Goal: Task Accomplishment & Management: Complete application form

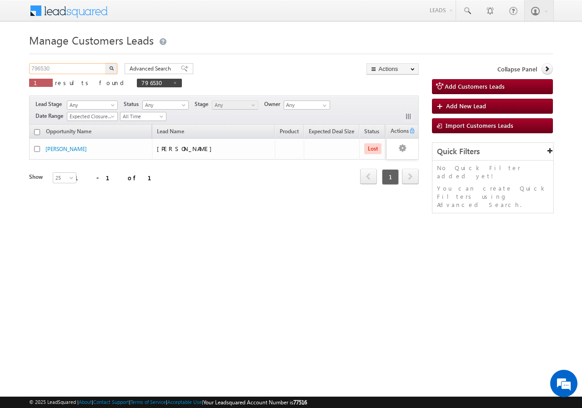
click at [68, 68] on input "796530" at bounding box center [68, 68] width 78 height 11
type input "7"
paste input "759755"
type input "759755"
click at [105, 63] on button "button" at bounding box center [111, 68] width 12 height 11
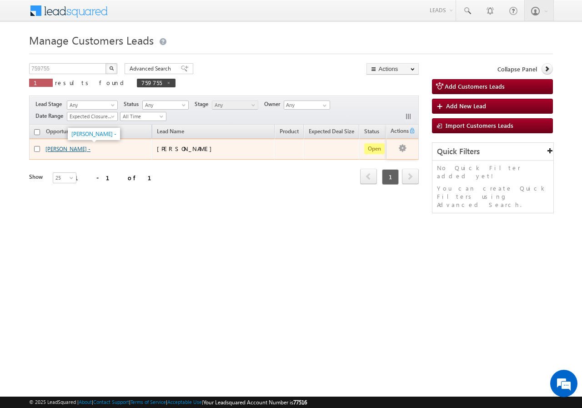
click at [63, 150] on link "[PERSON_NAME] -" at bounding box center [67, 148] width 45 height 7
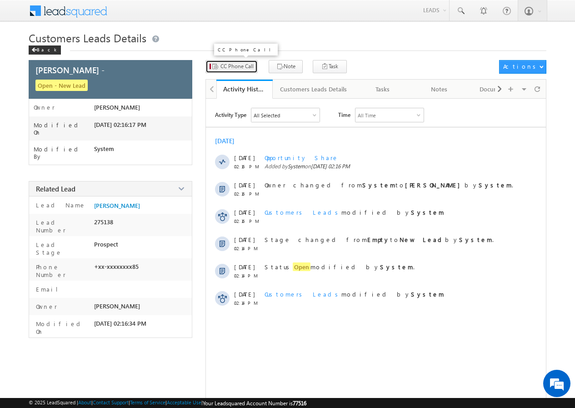
click at [234, 68] on span "CC Phone Call" at bounding box center [236, 66] width 33 height 8
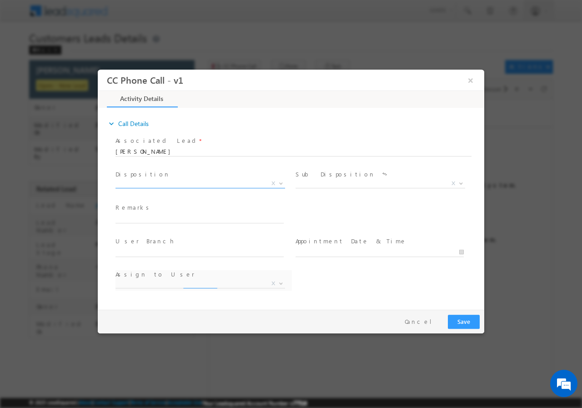
select select "amit.singh2@sgrlimited.in"
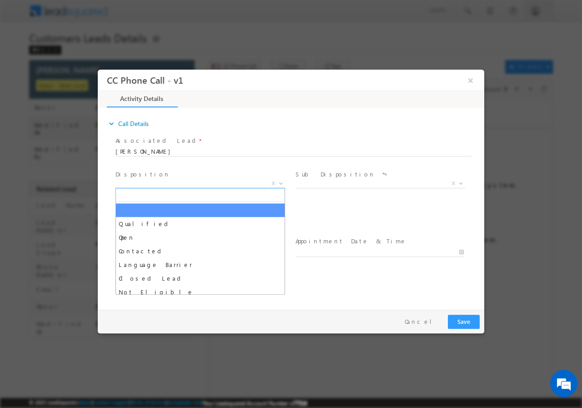
drag, startPoint x: 282, startPoint y: 183, endPoint x: 272, endPoint y: 185, distance: 10.2
click at [281, 183] on b at bounding box center [280, 182] width 5 height 3
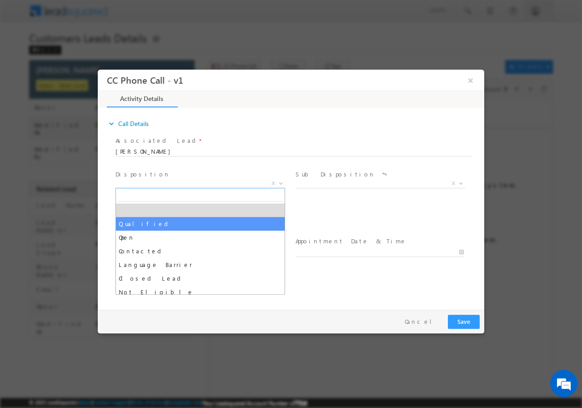
select select "Qualified"
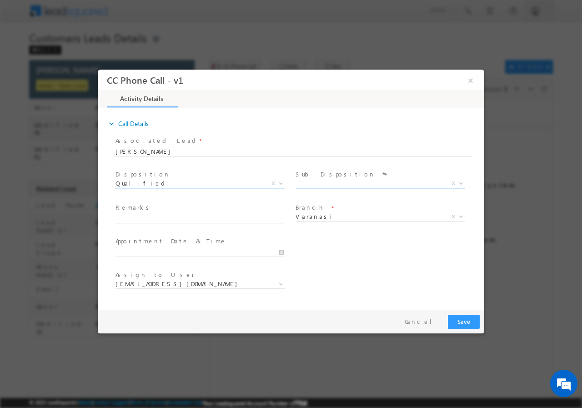
click at [459, 182] on b at bounding box center [460, 182] width 5 height 3
select select "Sale Marked"
drag, startPoint x: 282, startPoint y: 252, endPoint x: 276, endPoint y: 251, distance: 6.4
click at [281, 251] on input "08/28/2025 5:03 PM" at bounding box center [199, 251] width 168 height 9
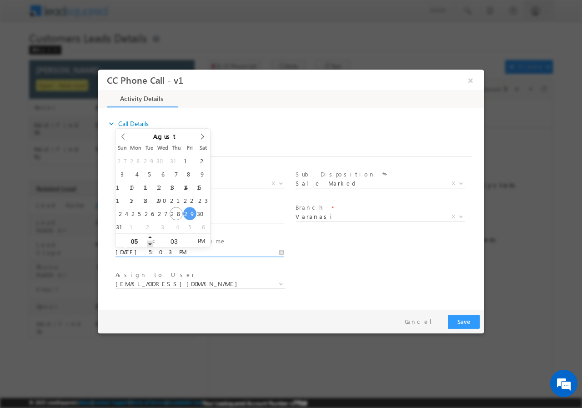
type input "08/29/2025 4:03 PM"
type input "04"
click at [149, 244] on span at bounding box center [150, 243] width 6 height 7
type input "08/29/2025 3:03 PM"
type input "03"
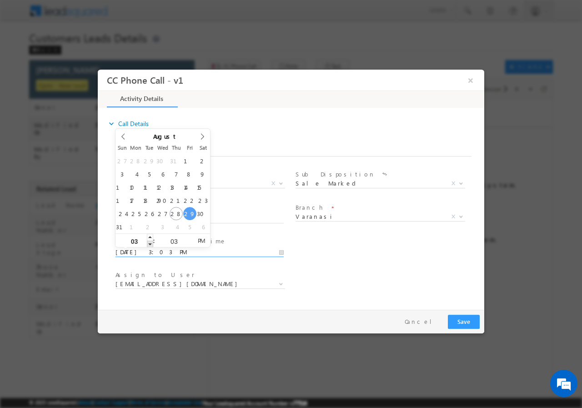
click at [149, 243] on span at bounding box center [150, 243] width 6 height 7
type input "08/29/2025 2:03 PM"
type input "02"
click at [149, 243] on span at bounding box center [150, 243] width 6 height 7
type input "08/29/2025 1:03 PM"
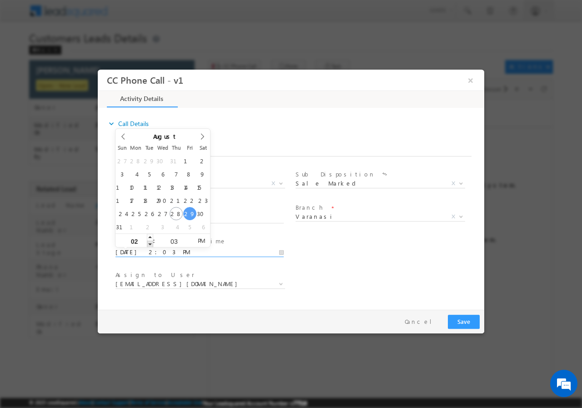
type input "01"
click at [150, 243] on span at bounding box center [150, 243] width 6 height 7
type input "08/29/2025 2:03 PM"
type input "02"
click at [150, 235] on span at bounding box center [150, 236] width 6 height 7
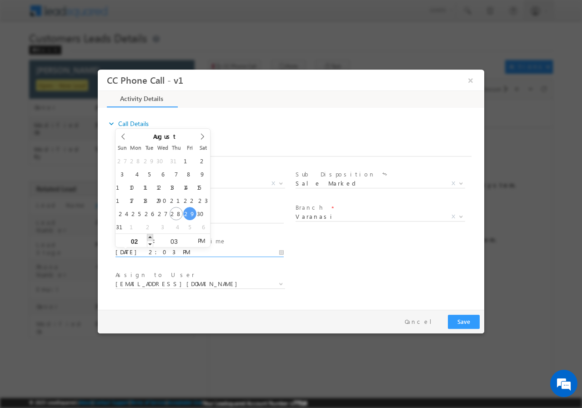
type input "08/29/2025 3:03 PM"
type input "03"
click at [150, 235] on span at bounding box center [150, 236] width 6 height 7
type input "08/29/2025 4:03 PM"
type input "04"
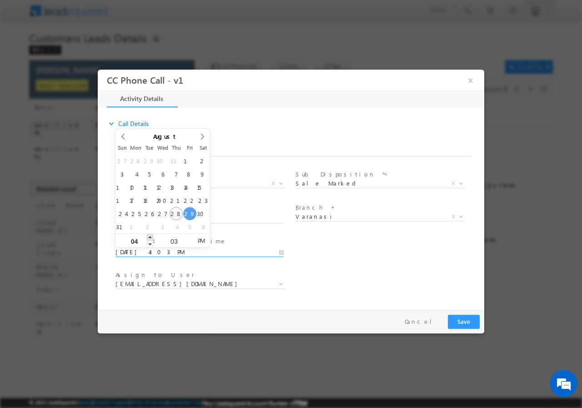
click at [150, 235] on span at bounding box center [150, 236] width 6 height 7
type input "08/29/2025 5:03 PM"
type input "05"
click at [150, 235] on span at bounding box center [150, 236] width 6 height 7
type input "08/29/2025 6:03 PM"
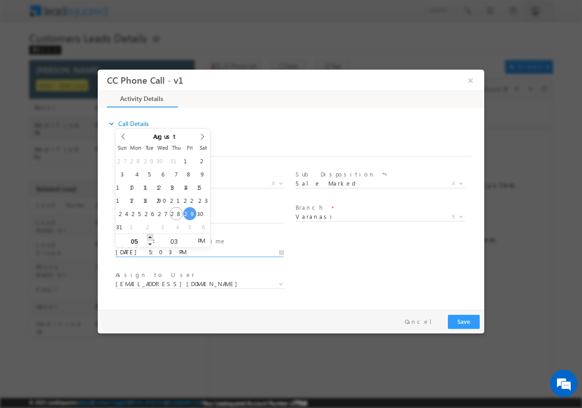
type input "06"
click at [151, 235] on span at bounding box center [150, 236] width 6 height 7
type input "08/29/2025 7:03 PM"
type input "07"
click at [151, 235] on span at bounding box center [150, 236] width 6 height 7
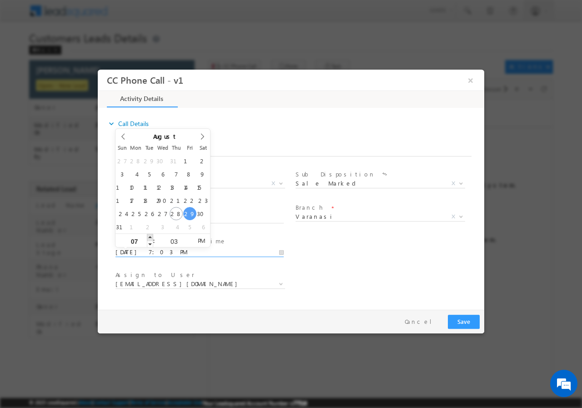
type input "08/29/2025 8:03 PM"
type input "08"
click at [151, 235] on span at bounding box center [150, 236] width 6 height 7
type input "08/29/2025 9:03 PM"
type input "09"
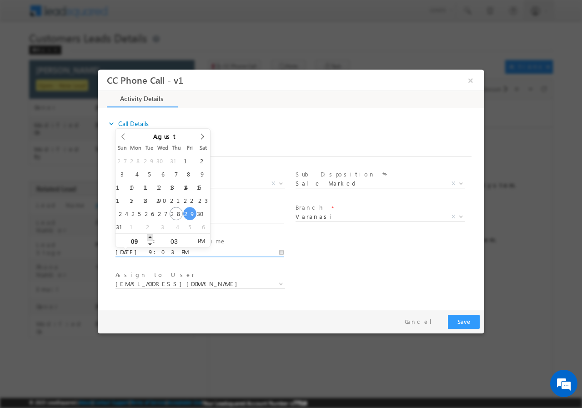
click at [151, 235] on span at bounding box center [150, 236] width 6 height 7
type input "08/29/2025 10:03 PM"
type input "10"
click at [151, 235] on span at bounding box center [150, 236] width 6 height 7
type input "08/29/2025 11:03 PM"
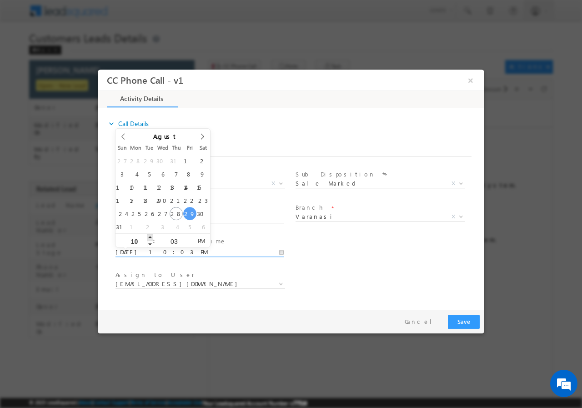
type input "11"
click at [152, 235] on span at bounding box center [150, 236] width 6 height 7
type input "08/29/2025 11:04 PM"
type input "04"
click at [188, 235] on span at bounding box center [189, 236] width 6 height 7
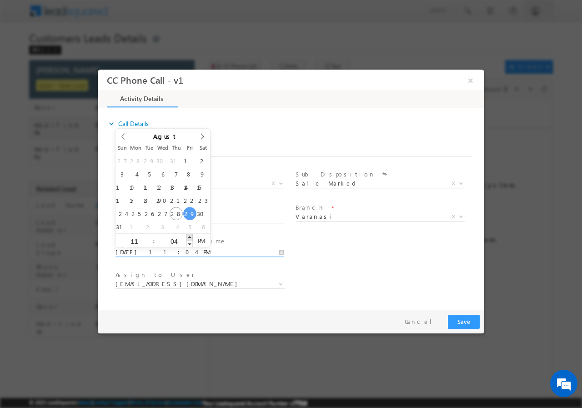
type input "08/29/2025 11:05 PM"
type input "05"
click at [188, 235] on span at bounding box center [189, 236] width 6 height 7
type input "08/29/2025 11:06 PM"
type input "06"
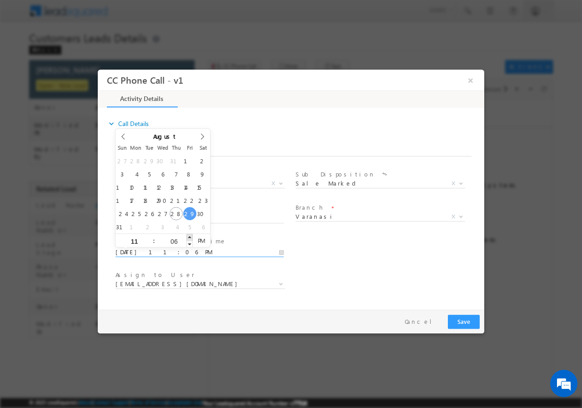
click at [188, 235] on span at bounding box center [189, 236] width 6 height 7
type input "08/29/2025 11:07 PM"
type input "07"
click at [188, 235] on span at bounding box center [189, 236] width 6 height 7
type input "08/29/2025 11:08 PM"
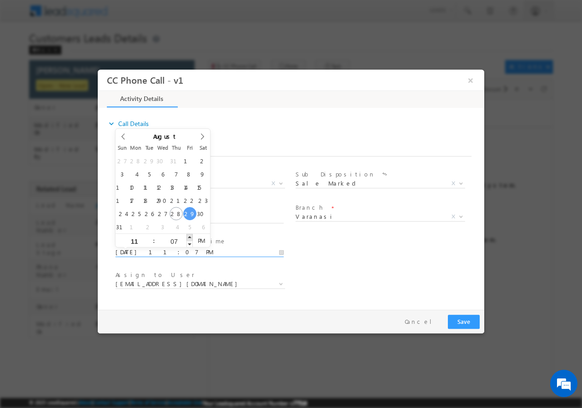
type input "08"
click at [188, 235] on span at bounding box center [189, 236] width 6 height 7
type input "08/29/2025 11:09 PM"
type input "09"
click at [188, 235] on span at bounding box center [189, 236] width 6 height 7
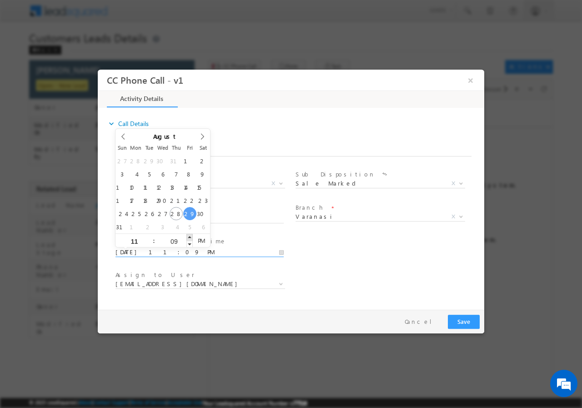
type input "08/29/2025 11:10 PM"
type input "10"
click at [188, 235] on span at bounding box center [189, 236] width 6 height 7
type input "08/29/2025 11:11 PM"
type input "11"
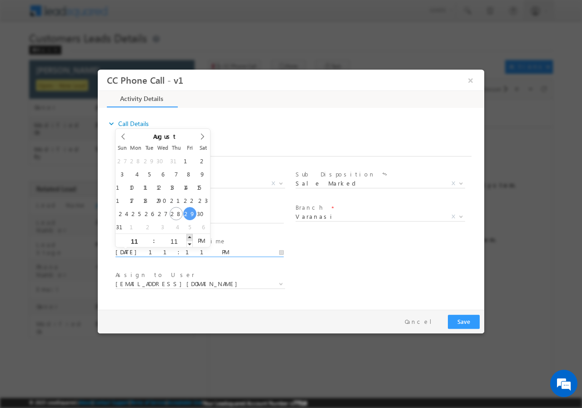
click at [188, 235] on span at bounding box center [189, 236] width 6 height 7
type input "08/29/2025 11:12 PM"
type input "12"
click at [188, 235] on span at bounding box center [189, 236] width 6 height 7
type input "08/29/2025 11:13 PM"
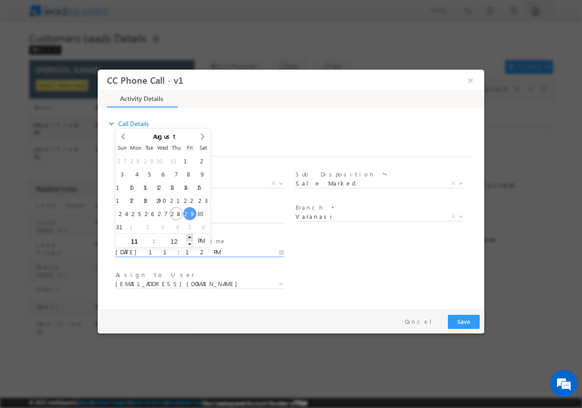
type input "13"
click at [188, 235] on span at bounding box center [189, 236] width 6 height 7
type input "08/29/2025 11:14 PM"
type input "14"
click at [188, 235] on span at bounding box center [189, 236] width 6 height 7
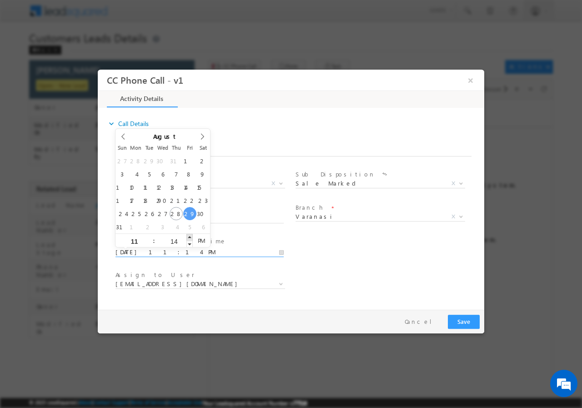
type input "08/29/2025 11:15 PM"
type input "15"
click at [188, 235] on span at bounding box center [189, 236] width 6 height 7
type input "08/29/2025 11:16 PM"
type input "16"
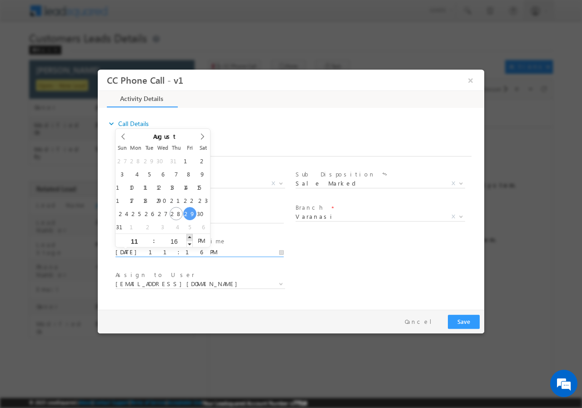
click at [188, 235] on span at bounding box center [189, 236] width 6 height 7
type input "08/29/2025 11:17 PM"
type input "17"
click at [188, 235] on span at bounding box center [189, 236] width 6 height 7
type input "08/29/2025 11:18 PM"
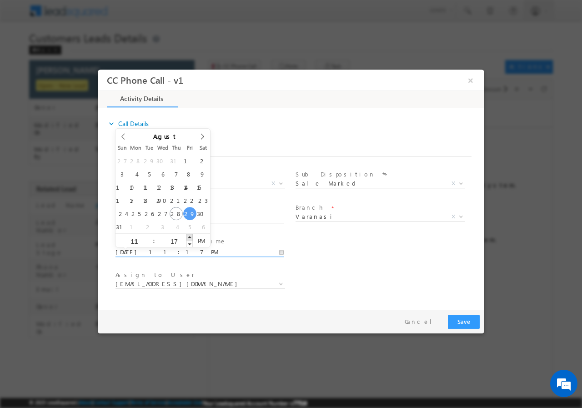
type input "18"
click at [188, 235] on span at bounding box center [189, 236] width 6 height 7
type input "08/29/2025 11:19 PM"
type input "19"
click at [188, 235] on span at bounding box center [189, 236] width 6 height 7
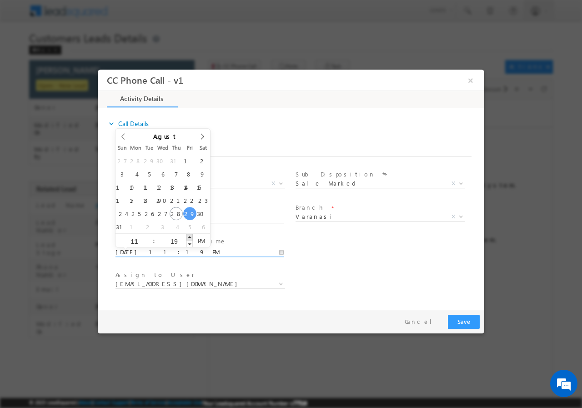
type input "08/29/2025 11:20 PM"
type input "20"
click at [188, 235] on span at bounding box center [189, 236] width 6 height 7
type input "08/29/2025 11:21 PM"
type input "21"
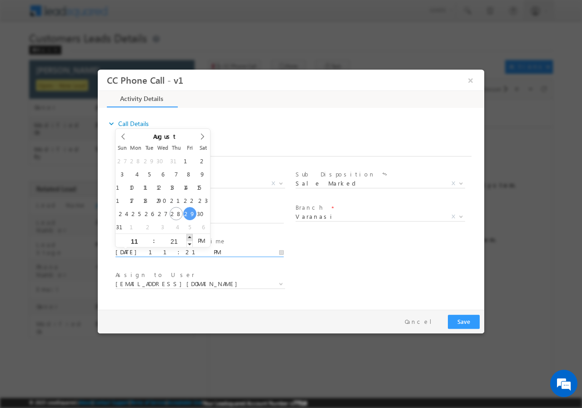
click at [188, 235] on span at bounding box center [189, 236] width 6 height 7
type input "08/29/2025 11:22 PM"
type input "22"
click at [187, 235] on span at bounding box center [189, 236] width 6 height 7
type input "08/29/2025 11:23 PM"
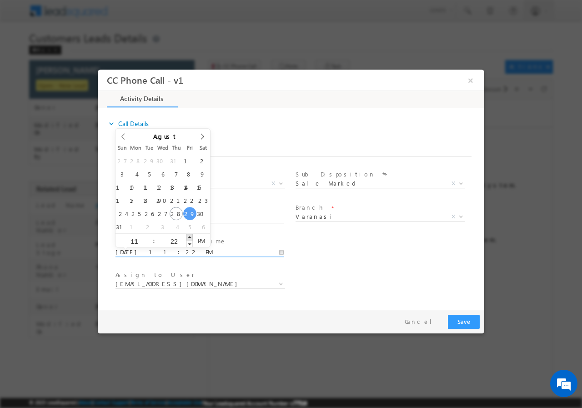
type input "23"
click at [187, 235] on span at bounding box center [189, 236] width 6 height 7
type input "08/29/2025 11:24 PM"
type input "24"
click at [187, 235] on span at bounding box center [189, 236] width 6 height 7
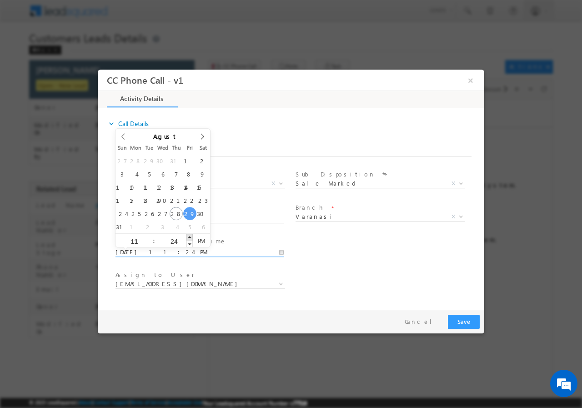
type input "08/29/2025 11:25 PM"
type input "25"
click at [187, 235] on span at bounding box center [189, 236] width 6 height 7
type input "08/29/2025 11:26 PM"
type input "26"
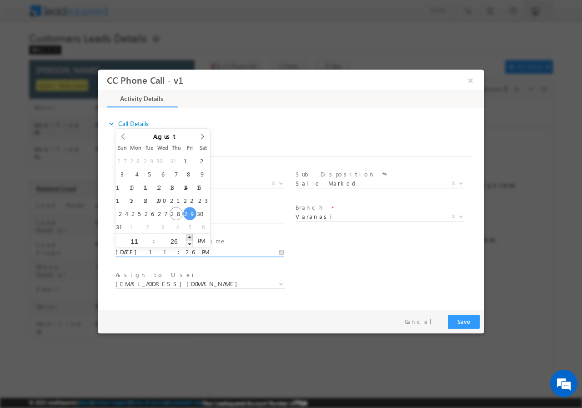
click at [187, 235] on span at bounding box center [189, 236] width 6 height 7
type input "08/29/2025 11:27 PM"
type input "27"
click at [187, 235] on span at bounding box center [189, 236] width 6 height 7
type input "08/29/2025 11:28 PM"
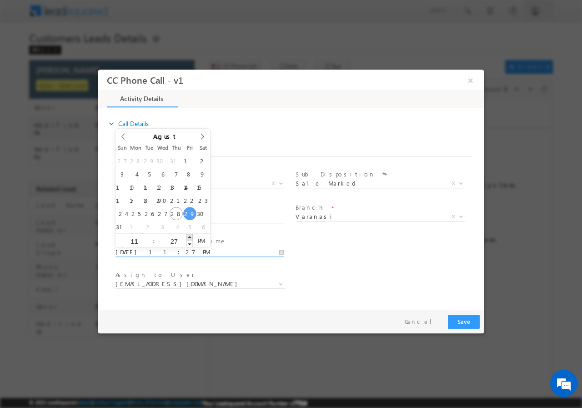
type input "28"
click at [187, 235] on span at bounding box center [189, 236] width 6 height 7
type input "08/29/2025 11:29 PM"
type input "29"
click at [187, 235] on span at bounding box center [189, 236] width 6 height 7
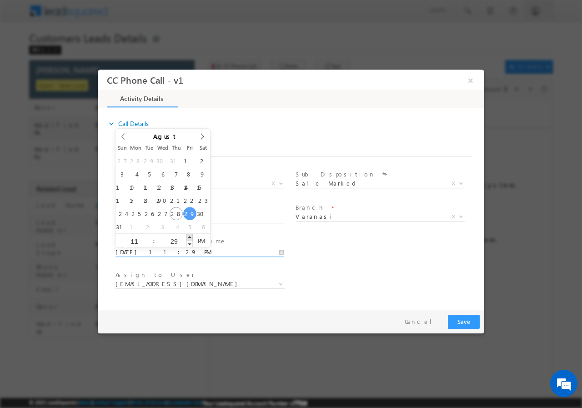
type input "08/29/2025 11:30 PM"
type input "30"
click at [187, 235] on span at bounding box center [189, 236] width 6 height 7
type input "08/29/2025 11:30 AM"
click at [206, 240] on span "AM" at bounding box center [201, 240] width 17 height 14
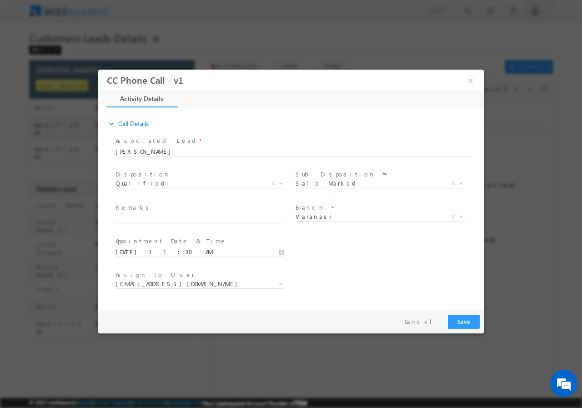
click at [375, 249] on div "User Branch * Appointment Date & Time * 08/29/2025 11:30 AM" at bounding box center [299, 251] width 370 height 34
click at [204, 281] on span "amit.singh2@sgrlimited.in" at bounding box center [189, 283] width 148 height 8
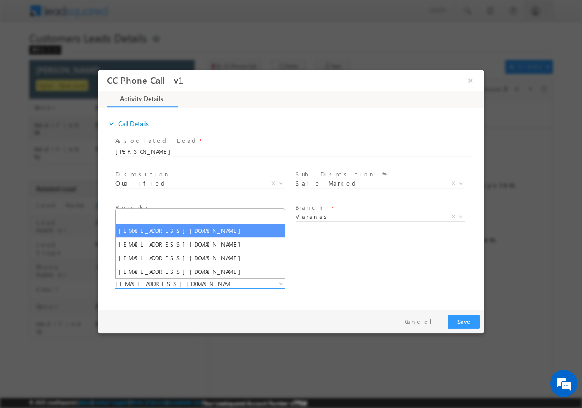
type input "amit.jaiswal1@sgrlimited.in"
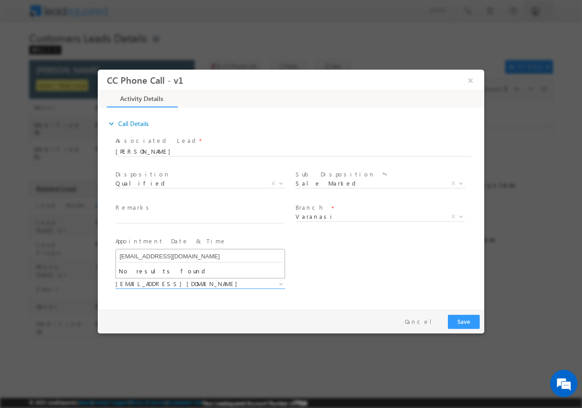
click at [209, 258] on input "amit.jaiswal1@sgrlimited.in" at bounding box center [200, 255] width 165 height 11
click at [192, 283] on span "amit.singh2@sgrlimited.in" at bounding box center [189, 283] width 148 height 8
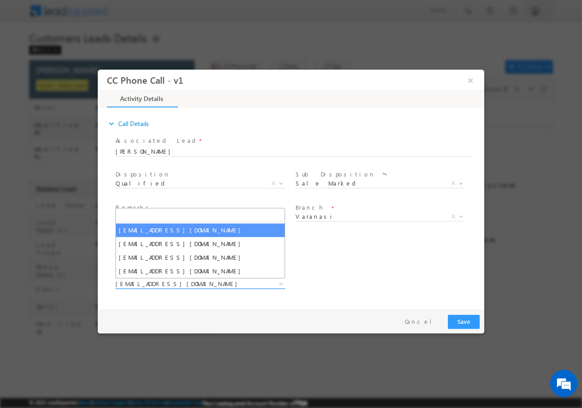
click at [281, 283] on b at bounding box center [280, 282] width 5 height 3
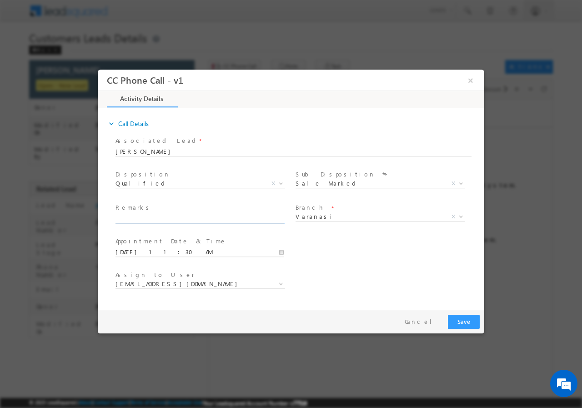
click at [177, 218] on input "text" at bounding box center [199, 218] width 168 height 9
paste input "Abhishek Patel // AGE- 28 // 7387072985 // 759755 // VB_Interested//Varanasi -2…"
type input "Abhishek Patel // AGE- 28 // 7387072985 // 759755 // VB_Interested//Varanasi -2…"
click at [467, 319] on button "Save" at bounding box center [464, 321] width 32 height 14
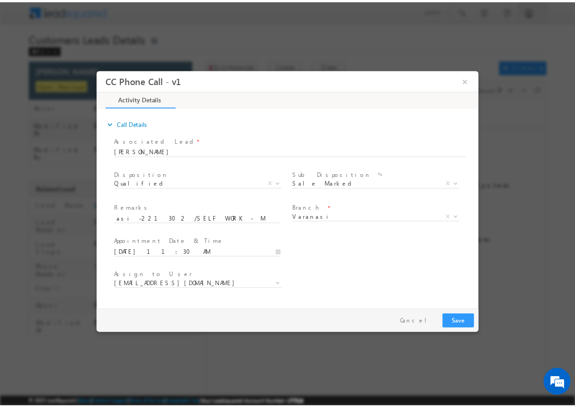
scroll to position [0, 0]
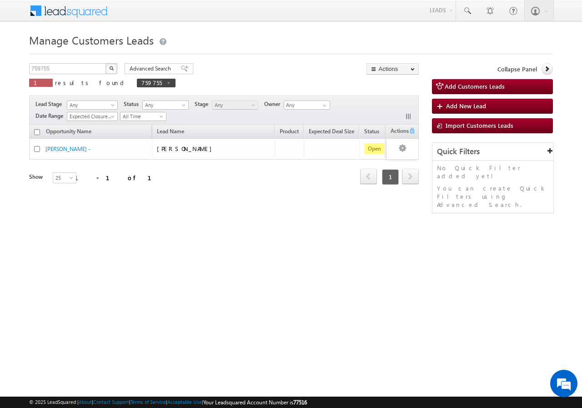
click at [413, 176] on span "next" at bounding box center [410, 176] width 17 height 15
